Goal: Entertainment & Leisure: Consume media (video, audio)

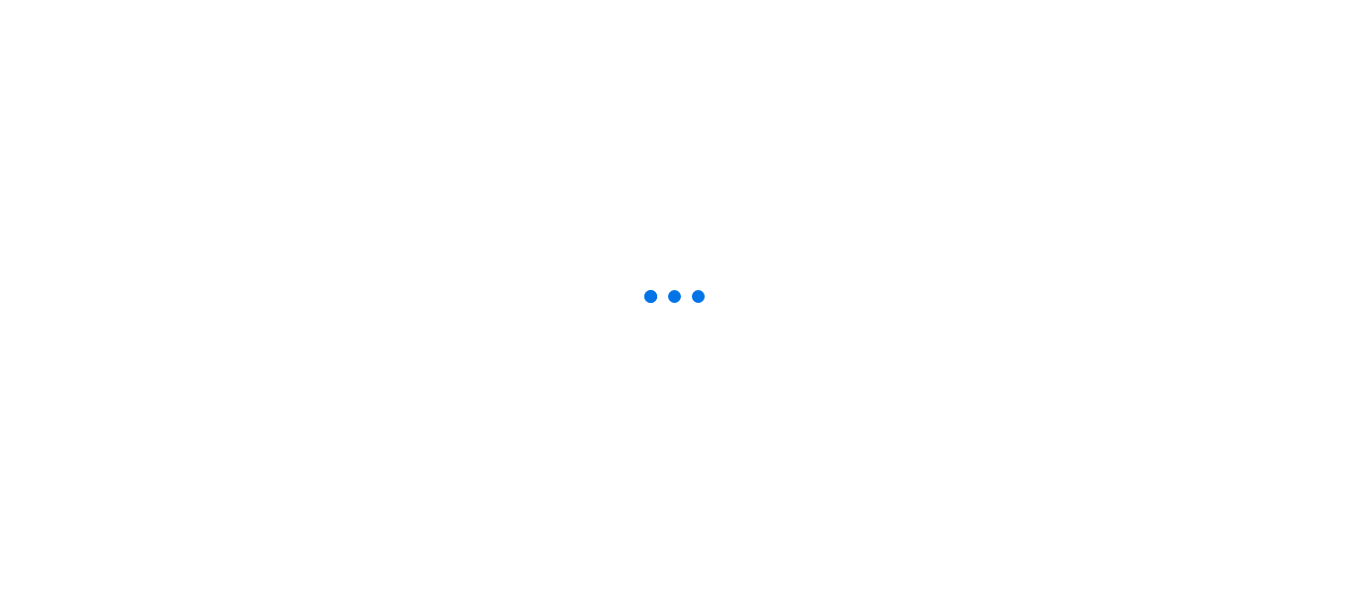
click at [848, 365] on div at bounding box center [676, 296] width 1352 height 593
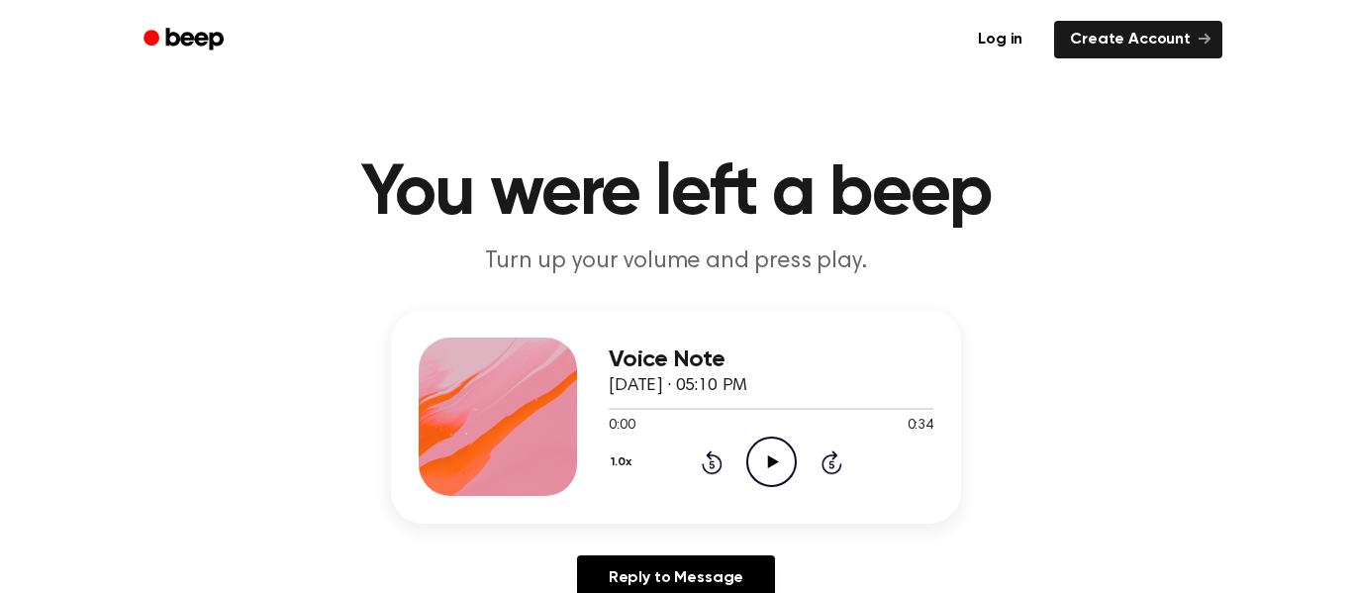
click at [773, 458] on icon "Play Audio" at bounding box center [771, 461] width 50 height 50
click at [754, 471] on icon "Play Audio" at bounding box center [771, 461] width 50 height 50
click at [831, 464] on icon at bounding box center [830, 464] width 5 height 8
click at [766, 455] on icon "Play Audio" at bounding box center [771, 461] width 50 height 50
click at [772, 470] on icon "Play Audio" at bounding box center [771, 461] width 50 height 50
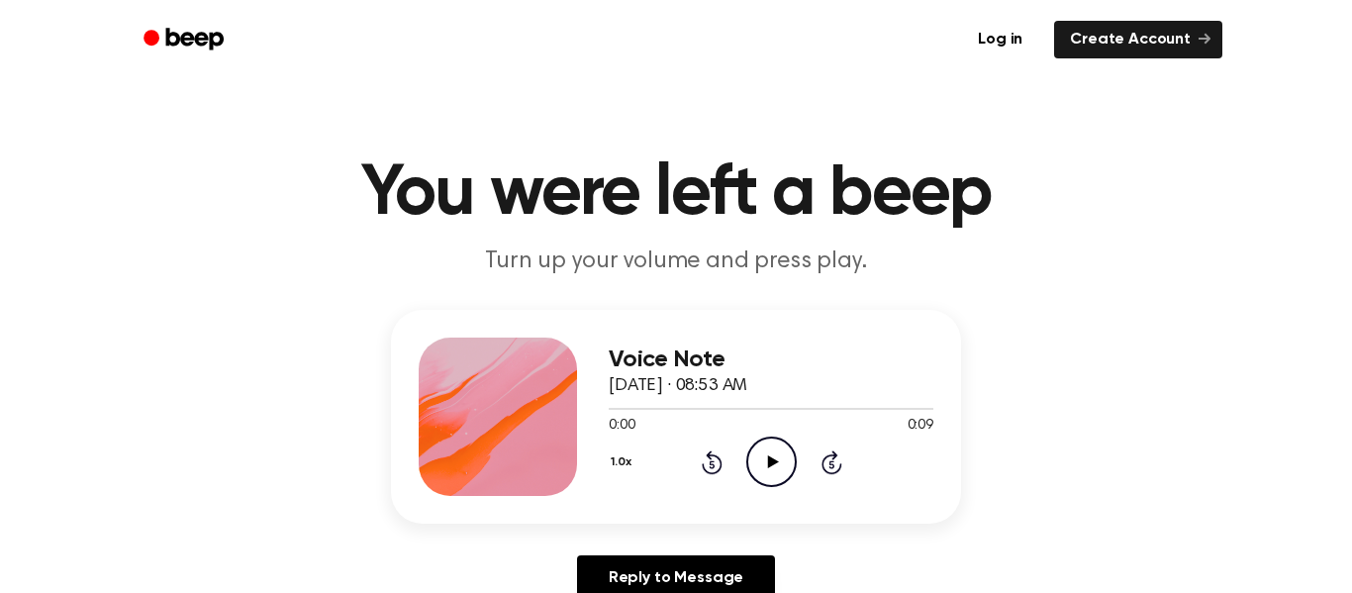
click at [768, 453] on icon "Play Audio" at bounding box center [771, 461] width 50 height 50
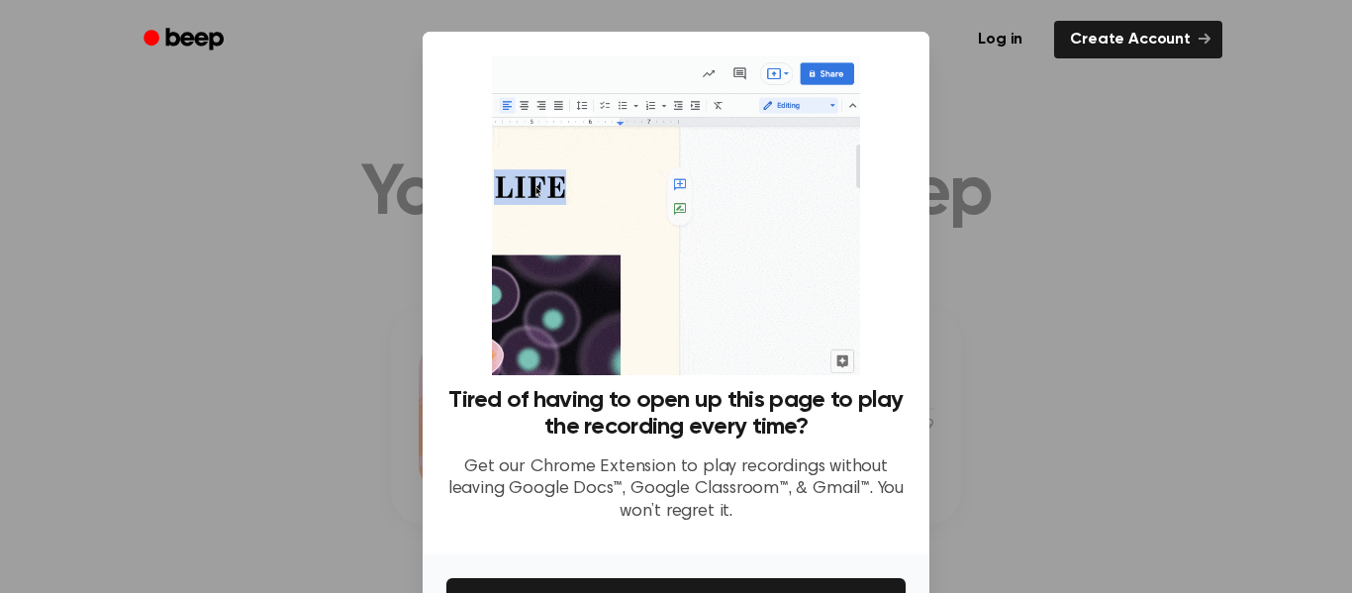
click at [362, 164] on div at bounding box center [676, 296] width 1352 height 593
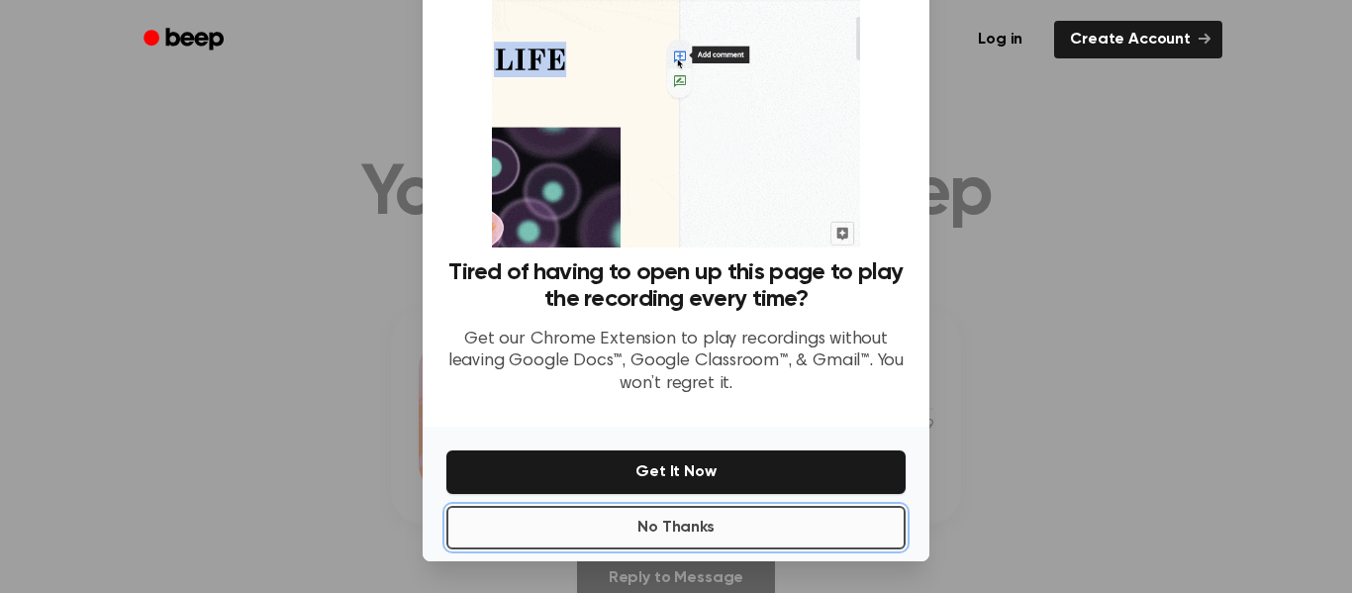
click at [624, 526] on button "No Thanks" at bounding box center [675, 528] width 459 height 44
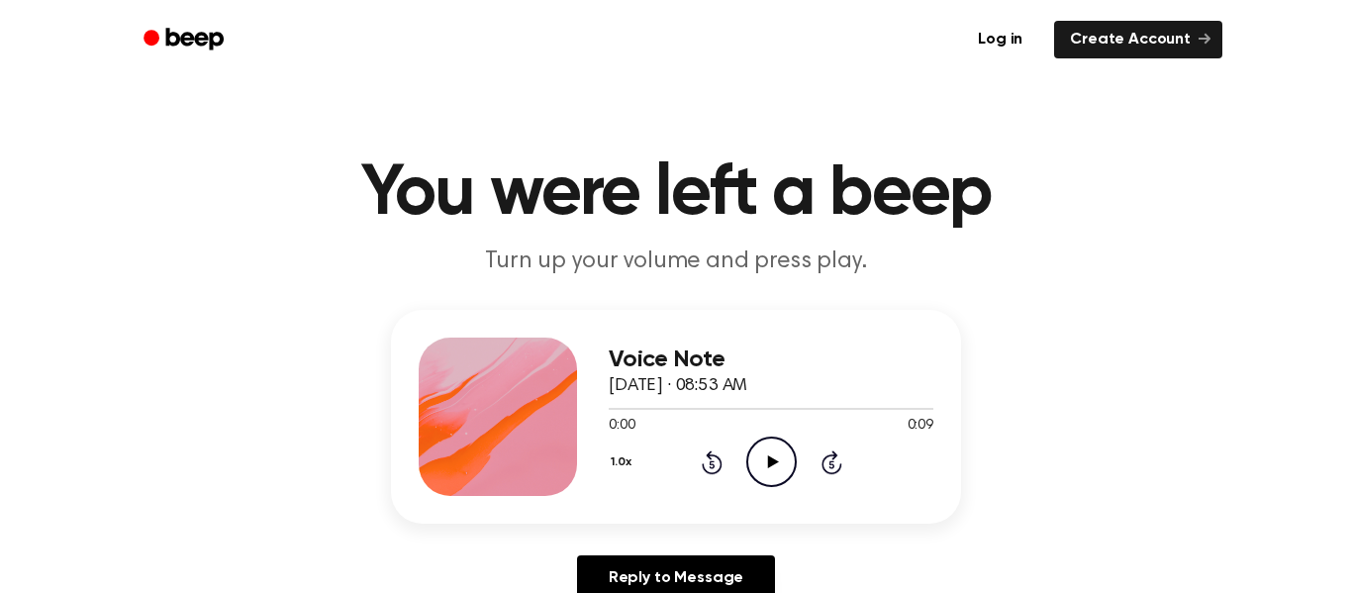
click at [769, 461] on icon at bounding box center [772, 461] width 11 height 13
click at [761, 462] on icon "Play Audio" at bounding box center [771, 461] width 50 height 50
click at [783, 453] on icon "Play Audio" at bounding box center [771, 461] width 50 height 50
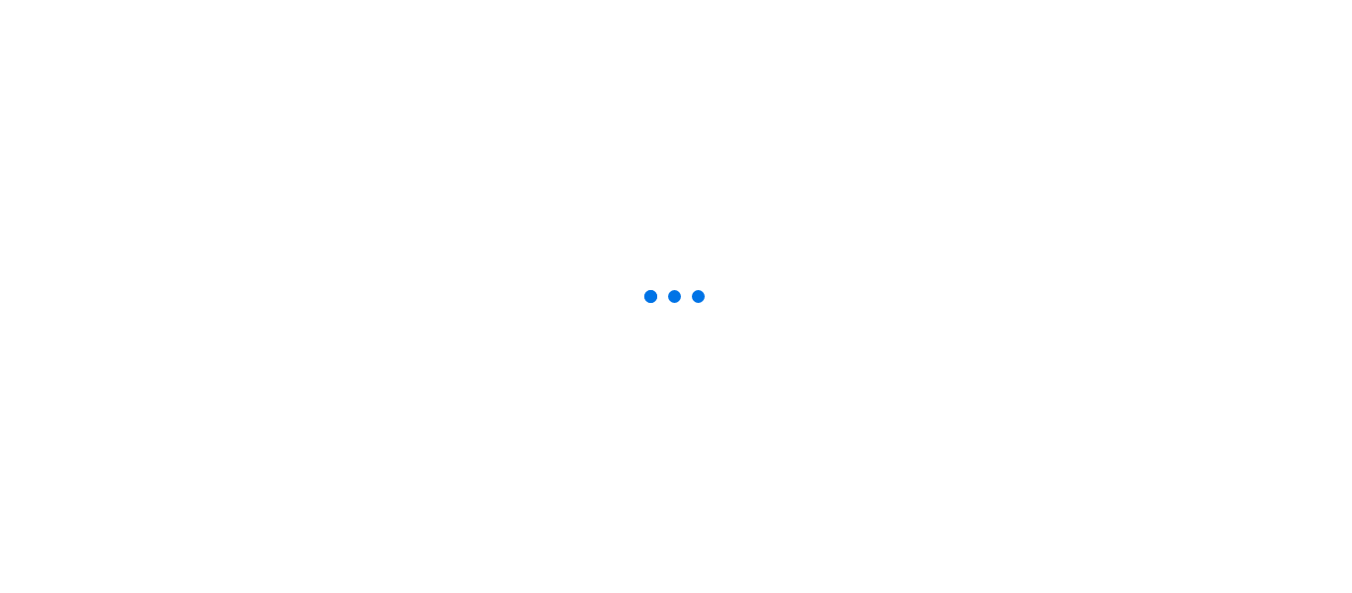
click at [688, 311] on div at bounding box center [675, 296] width 79 height 79
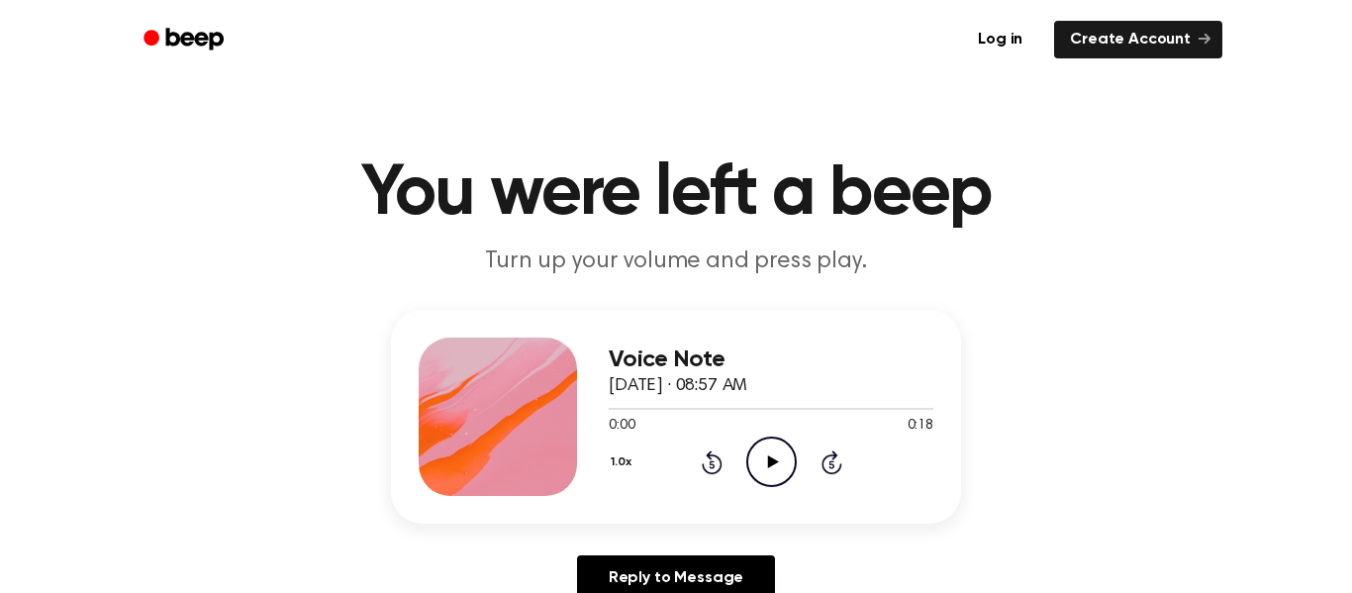
click at [778, 492] on div "Voice Note September 26, 2025 · 08:57 AM 0:00 0:18 Your browser does not suppor…" at bounding box center [771, 416] width 325 height 158
click at [782, 459] on icon "Play Audio" at bounding box center [771, 461] width 50 height 50
click at [760, 455] on icon "Play Audio" at bounding box center [771, 461] width 50 height 50
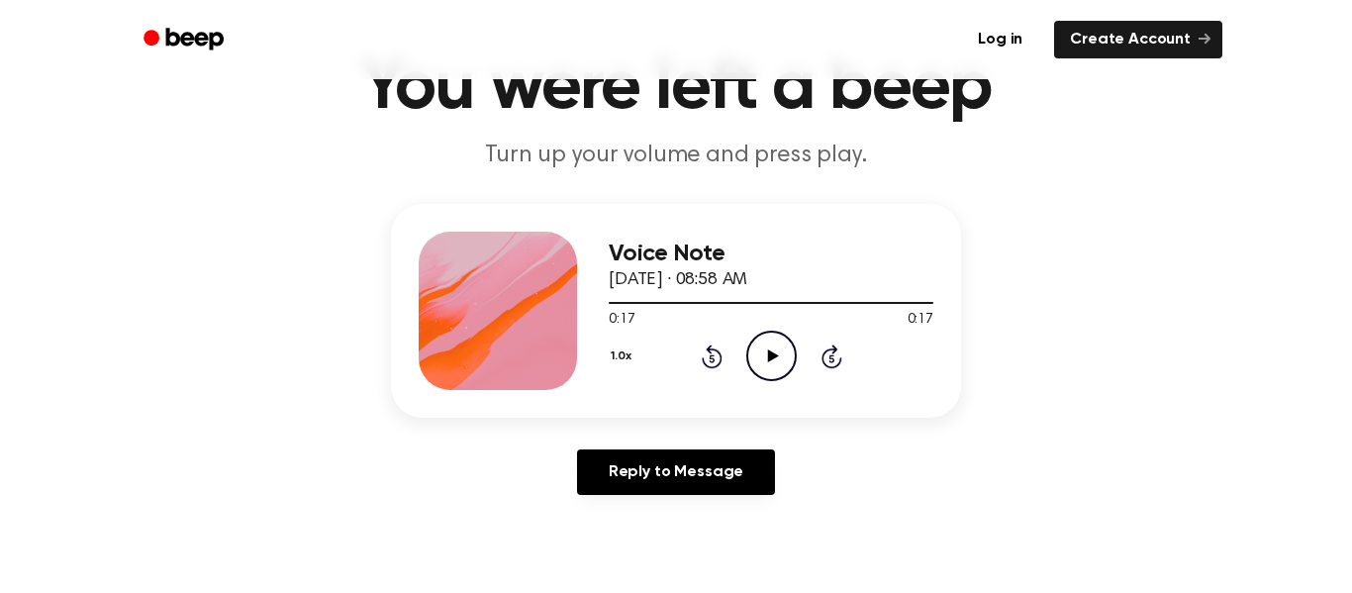
scroll to position [110, 0]
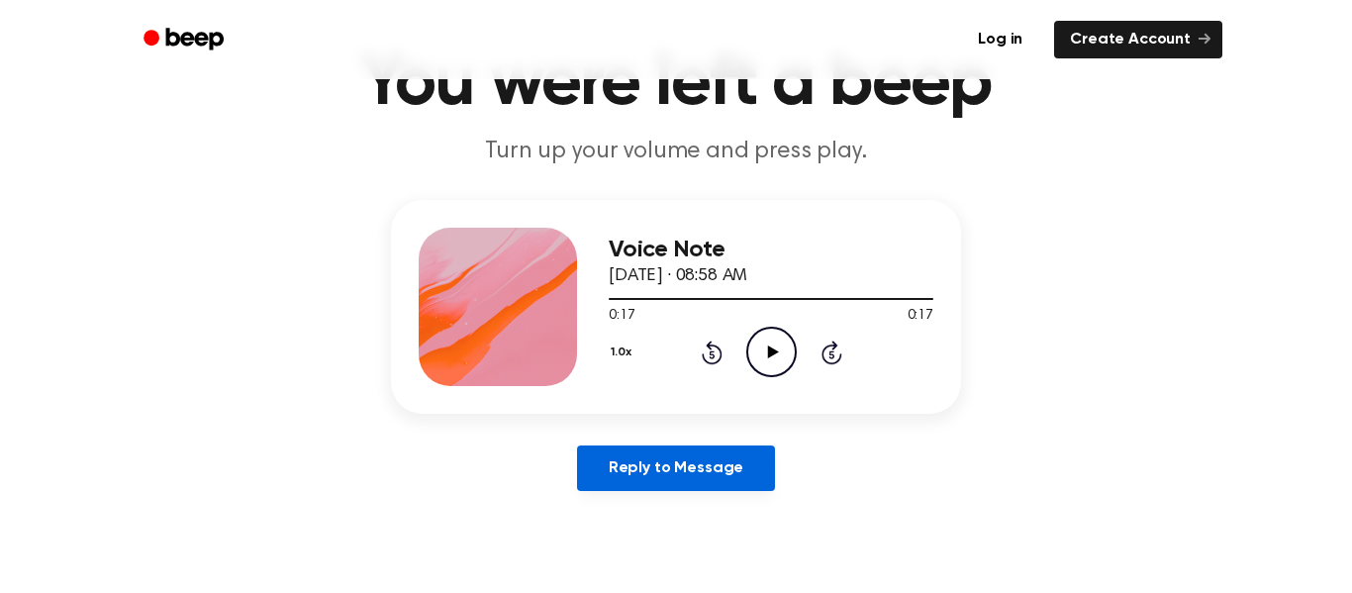
click at [740, 474] on link "Reply to Message" at bounding box center [676, 468] width 198 height 46
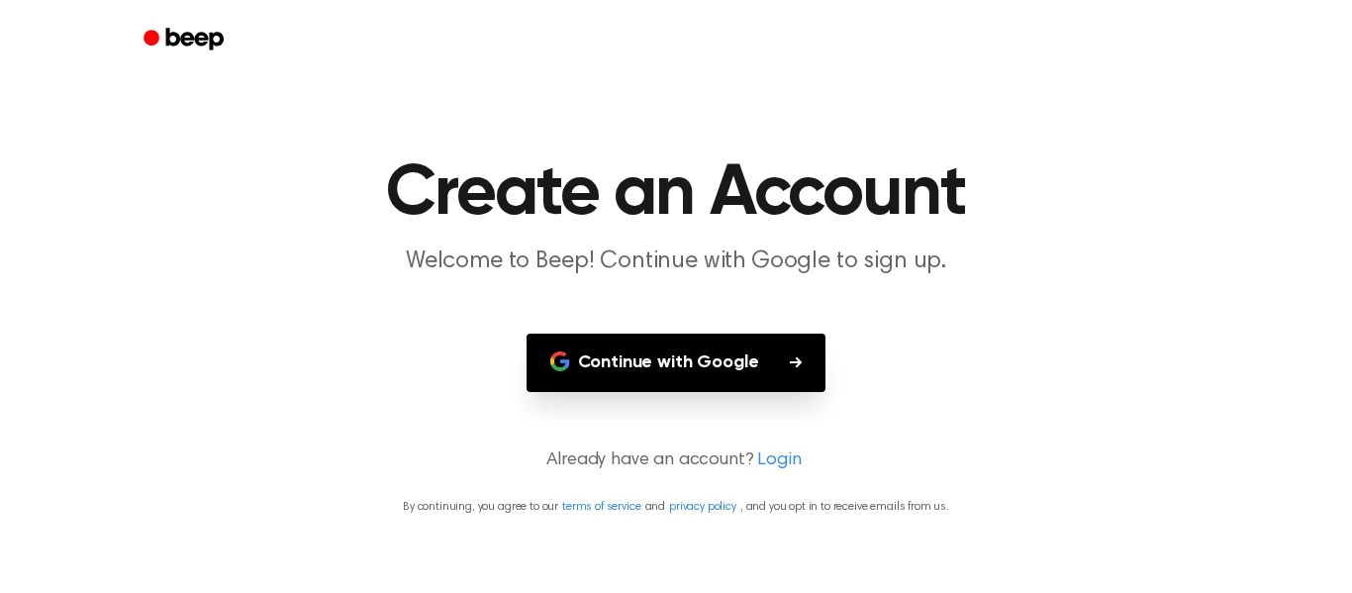
scroll to position [110, 0]
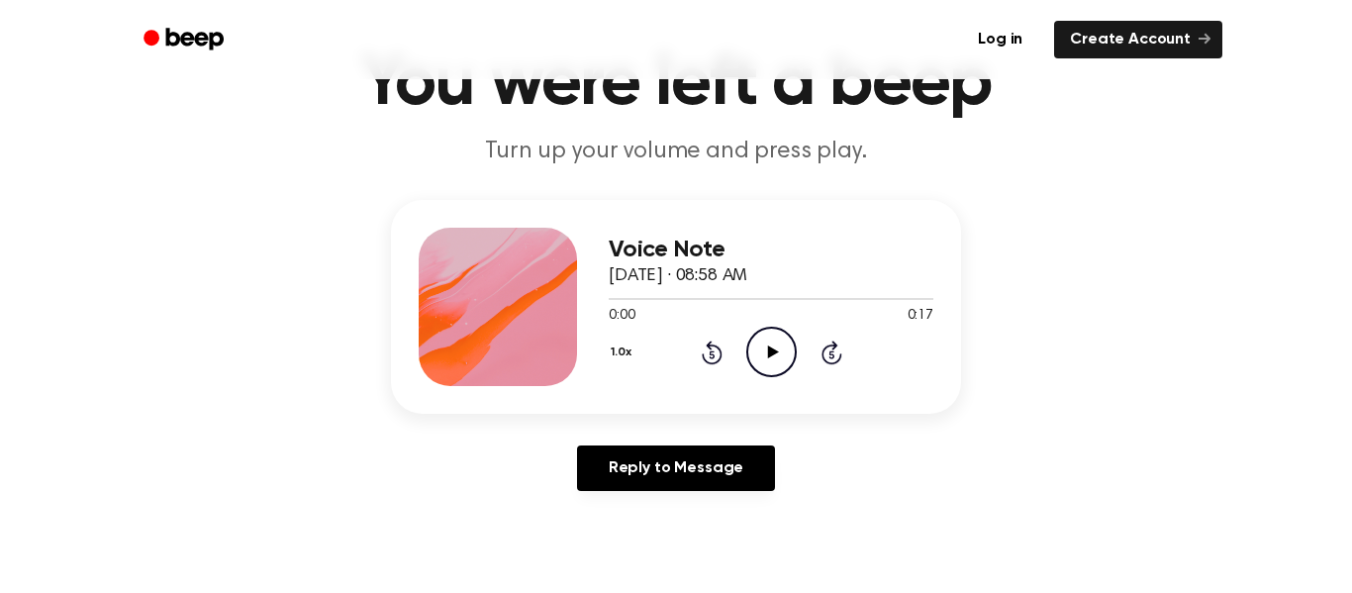
click at [787, 360] on icon "Play Audio" at bounding box center [771, 352] width 50 height 50
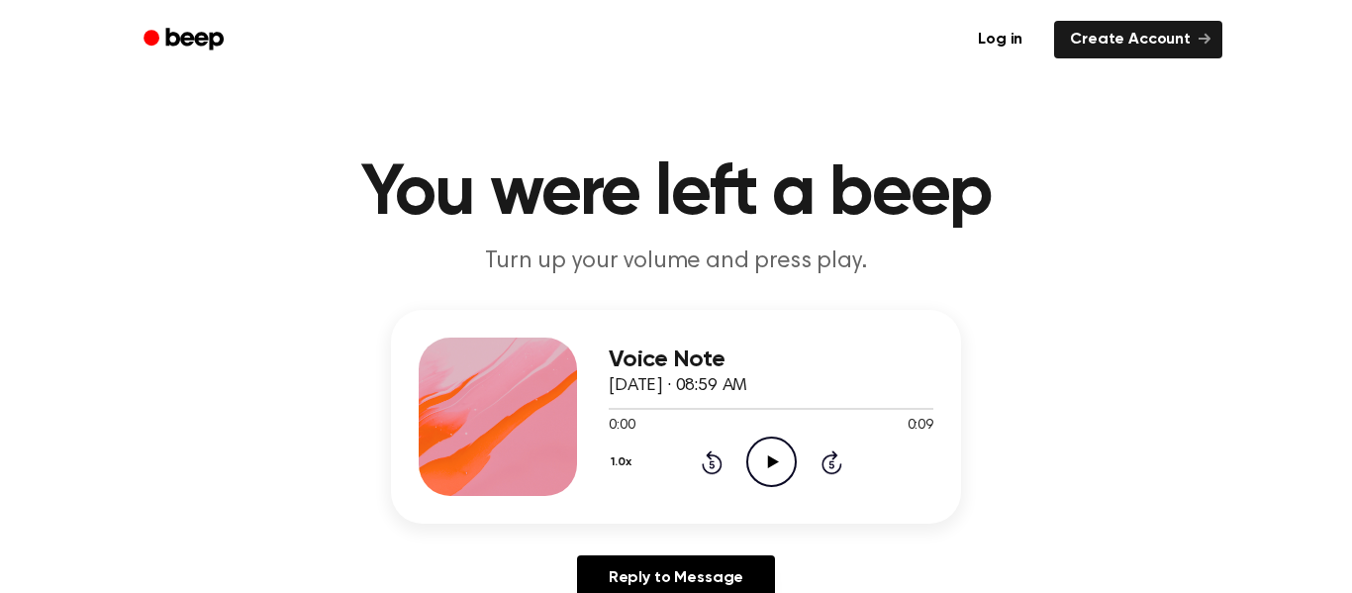
click at [779, 458] on icon "Play Audio" at bounding box center [771, 461] width 50 height 50
click at [793, 497] on div "Voice Note [DATE] · 08:59 AM 0:09 0:09 Your browser does not support the [objec…" at bounding box center [676, 417] width 570 height 214
click at [776, 471] on icon "Play Audio" at bounding box center [771, 461] width 50 height 50
click at [773, 462] on icon at bounding box center [772, 461] width 11 height 13
click at [747, 447] on icon "Play Audio" at bounding box center [771, 461] width 50 height 50
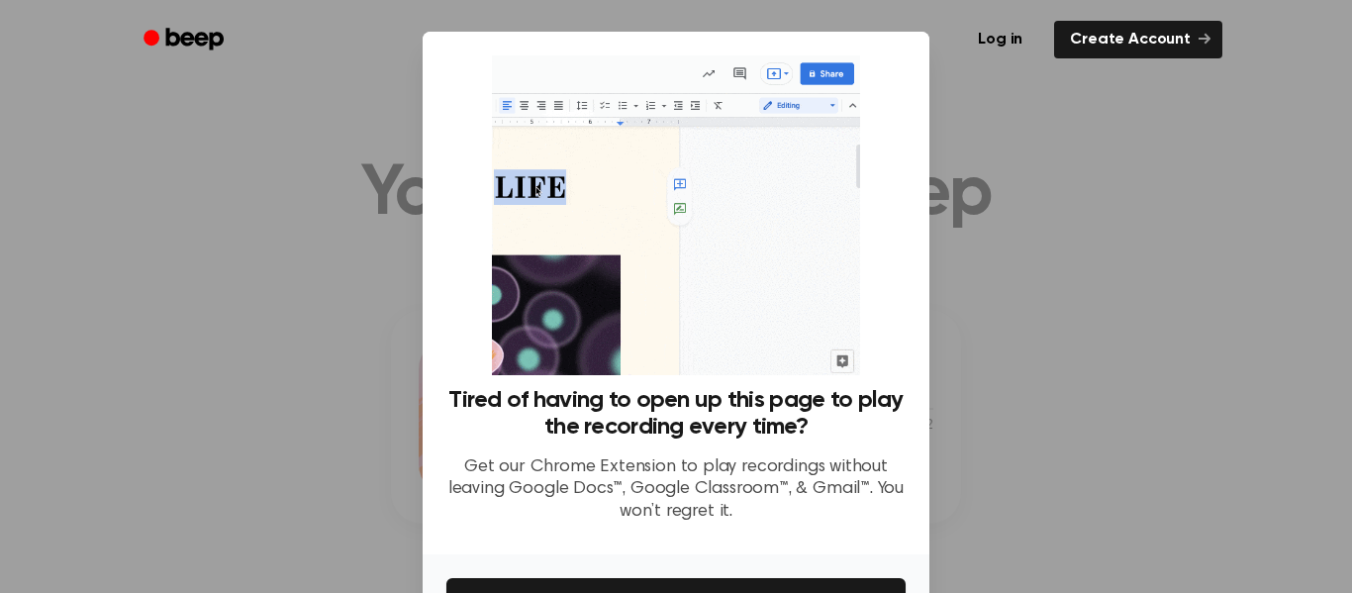
click at [324, 141] on div at bounding box center [676, 296] width 1352 height 593
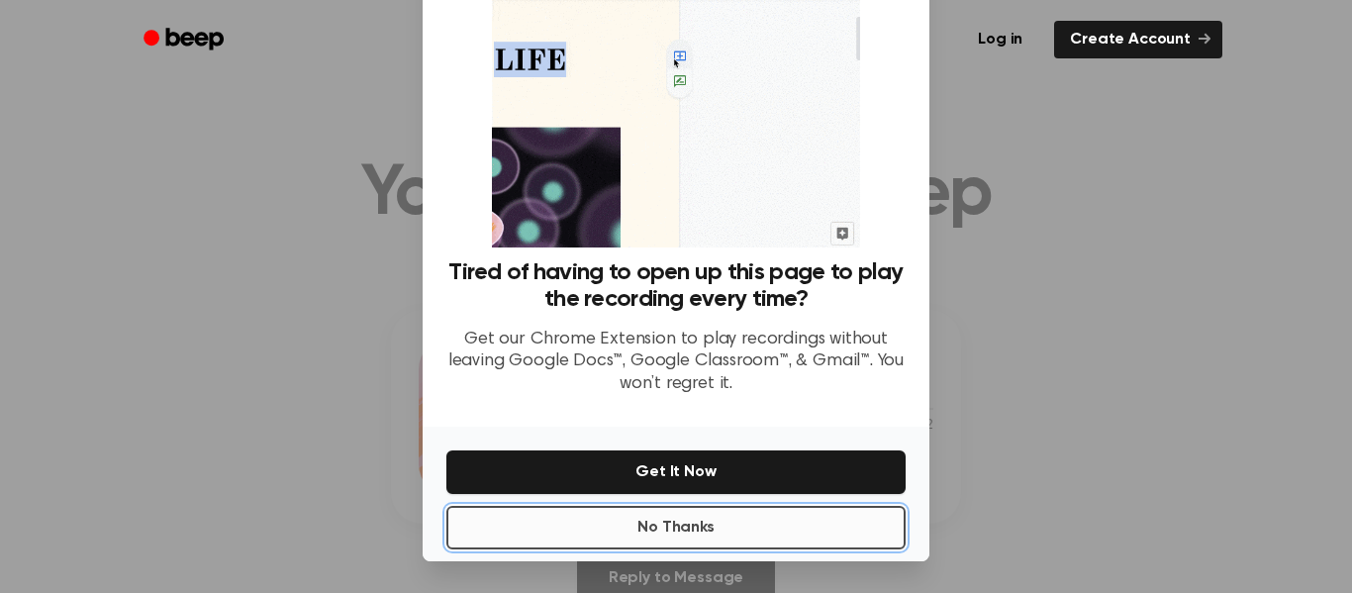
click at [610, 546] on button "No Thanks" at bounding box center [675, 528] width 459 height 44
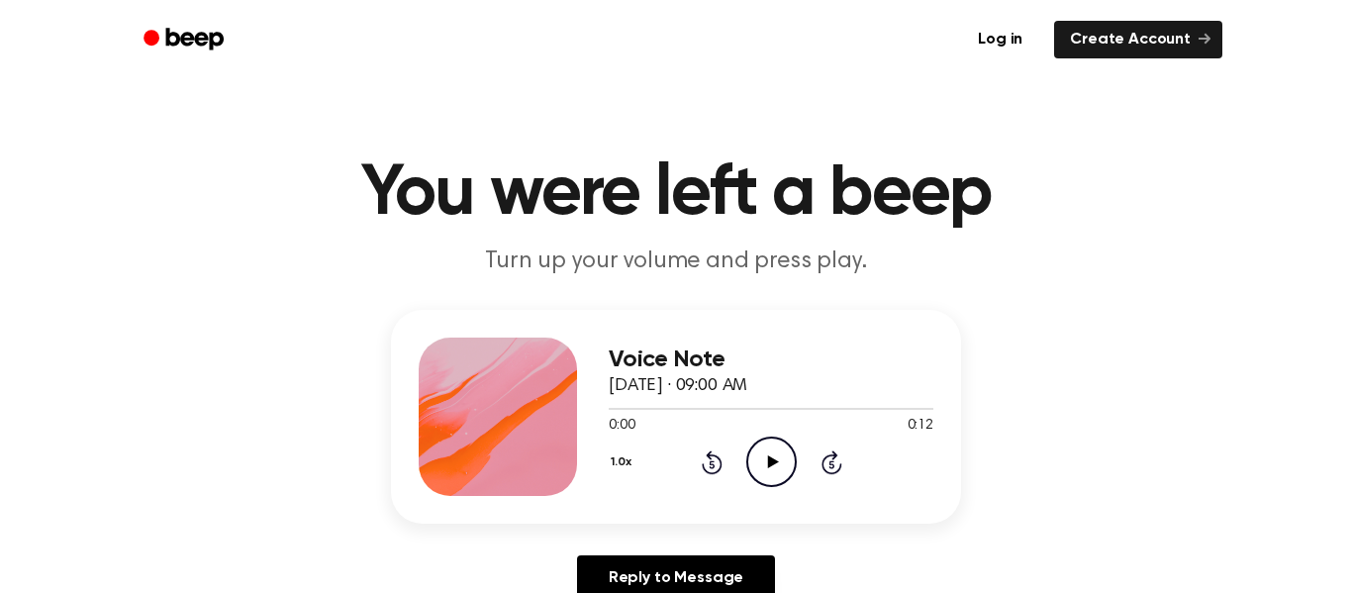
click at [757, 471] on icon "Play Audio" at bounding box center [771, 461] width 50 height 50
click at [755, 474] on icon "Play Audio" at bounding box center [771, 461] width 50 height 50
click at [776, 475] on icon "Play Audio" at bounding box center [771, 461] width 50 height 50
click at [775, 462] on icon at bounding box center [772, 461] width 11 height 13
click at [769, 449] on icon "Play Audio" at bounding box center [771, 461] width 50 height 50
